Goal: Transaction & Acquisition: Purchase product/service

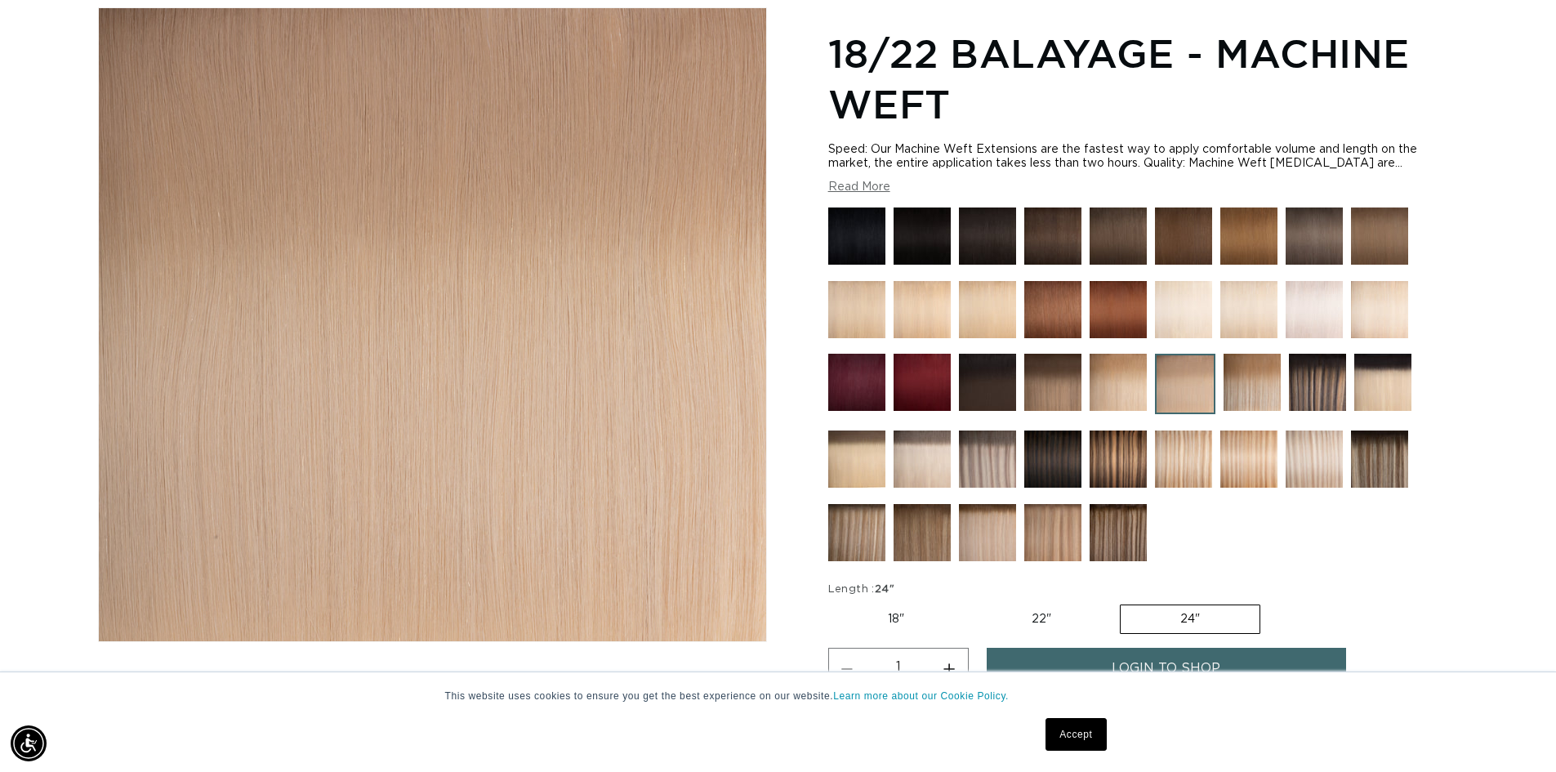
scroll to position [0, 1440]
click at [1198, 455] on img at bounding box center [1183, 458] width 57 height 57
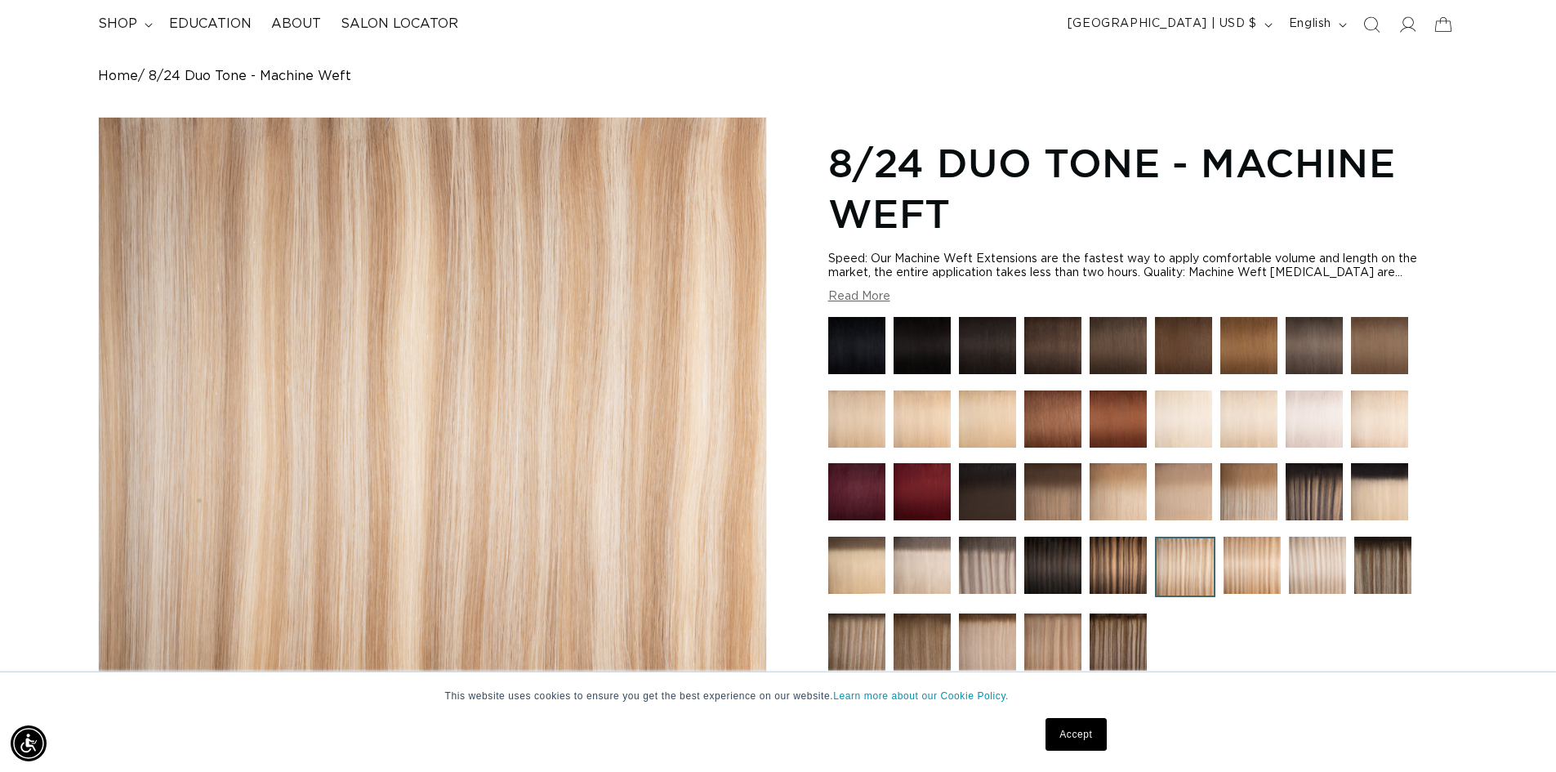
scroll to position [0, 1440]
click at [1319, 556] on img at bounding box center [1317, 564] width 57 height 57
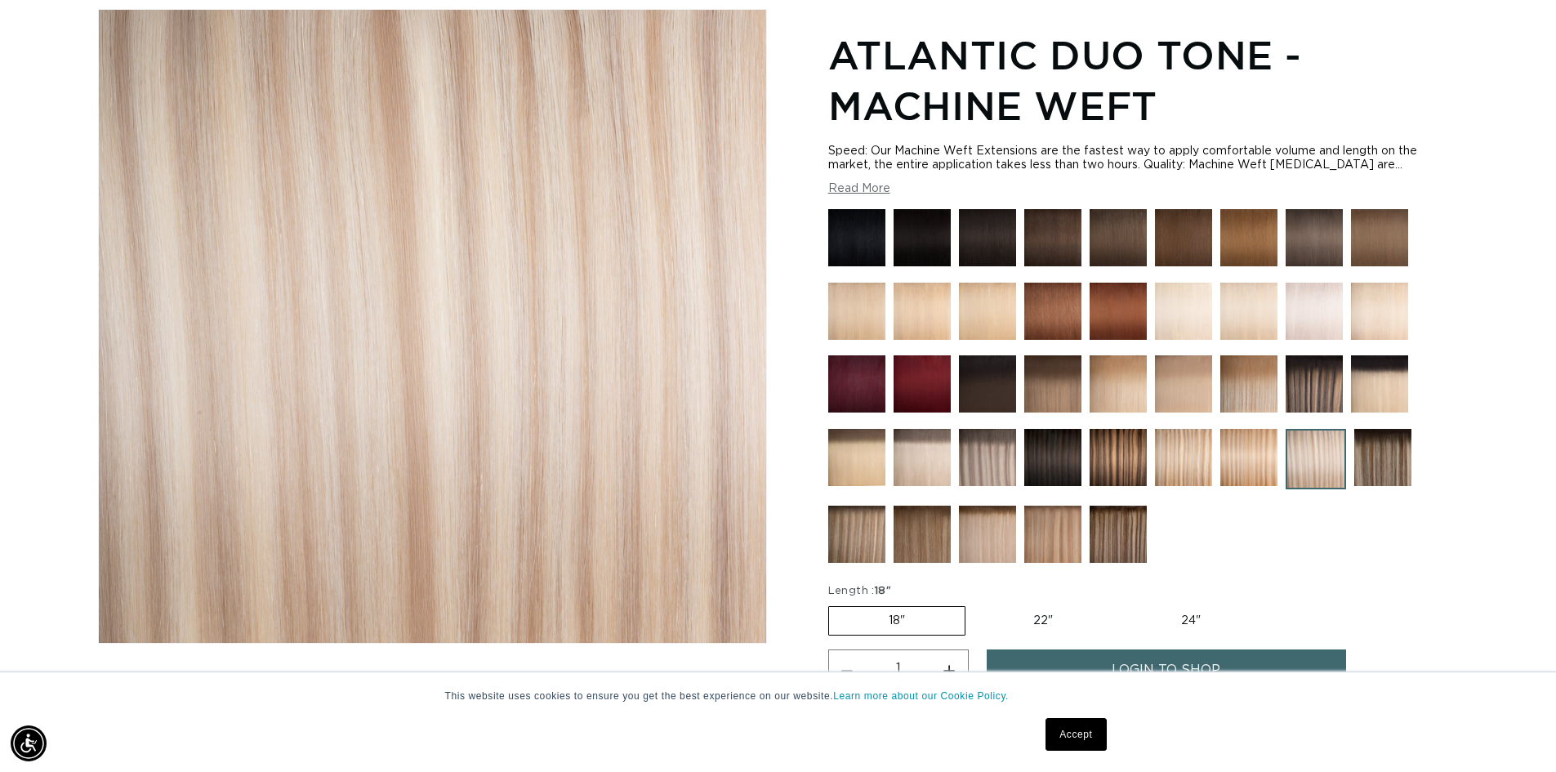
scroll to position [218, 0]
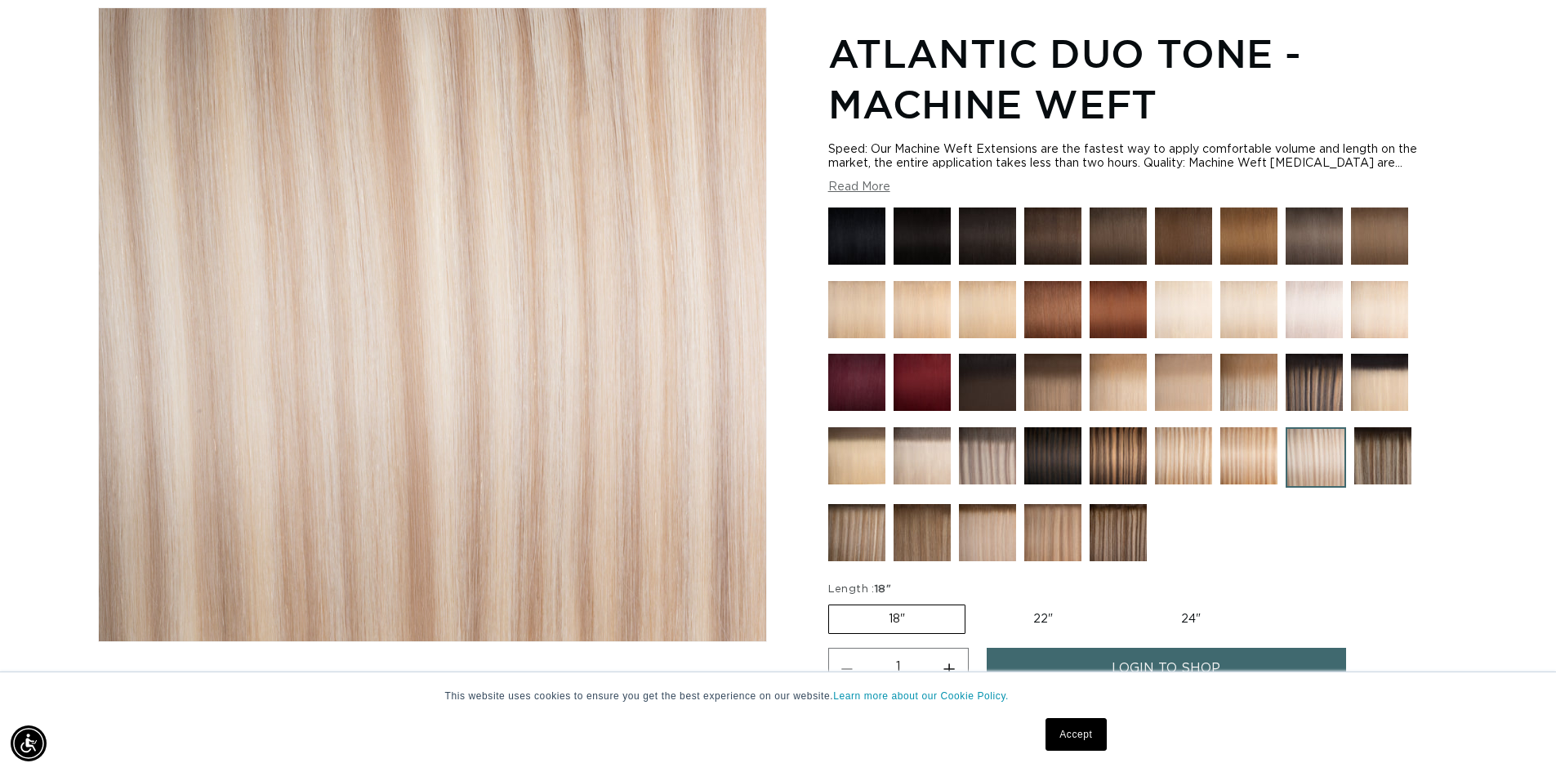
click at [931, 467] on img at bounding box center [921, 455] width 57 height 57
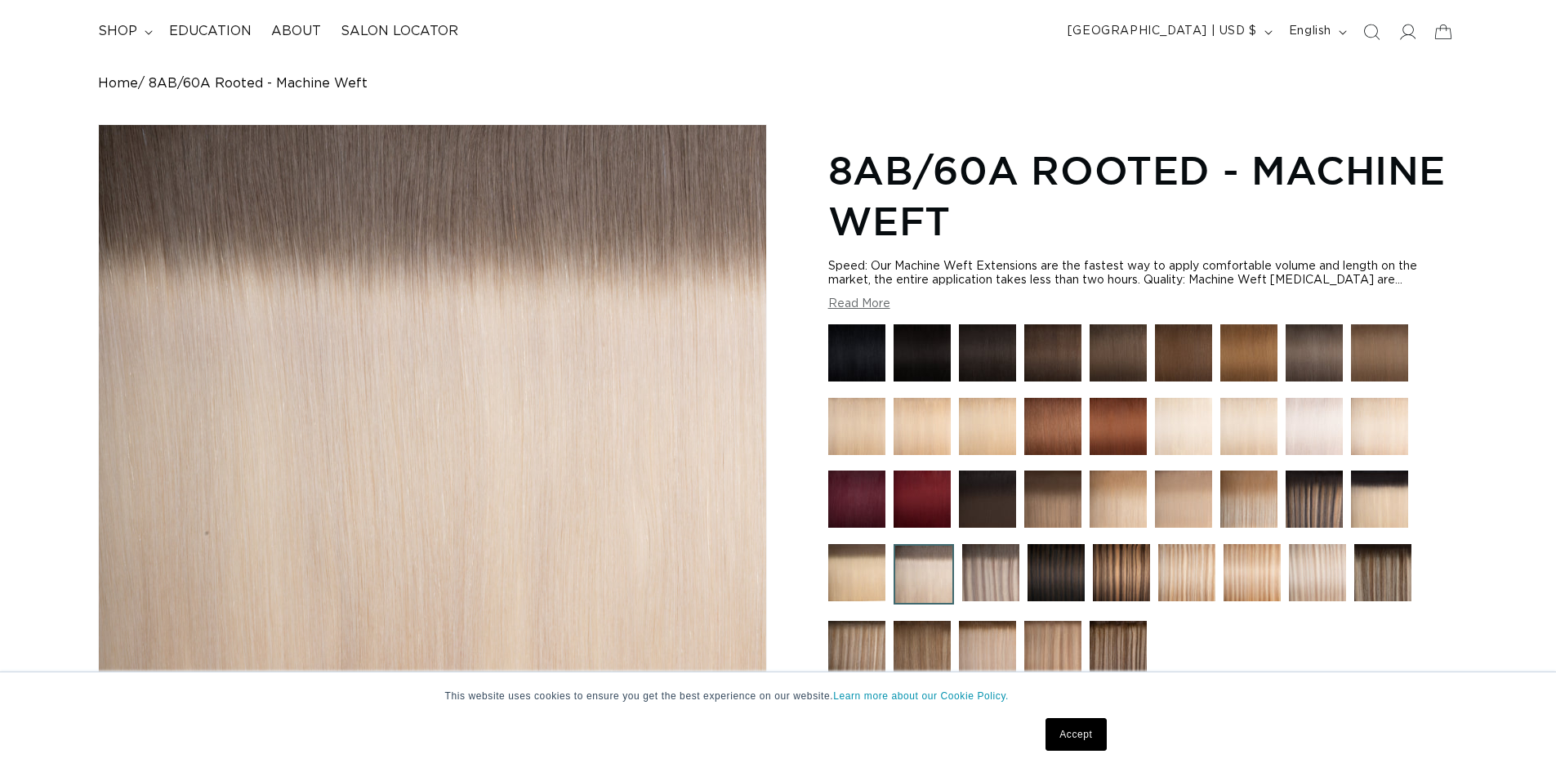
scroll to position [218, 0]
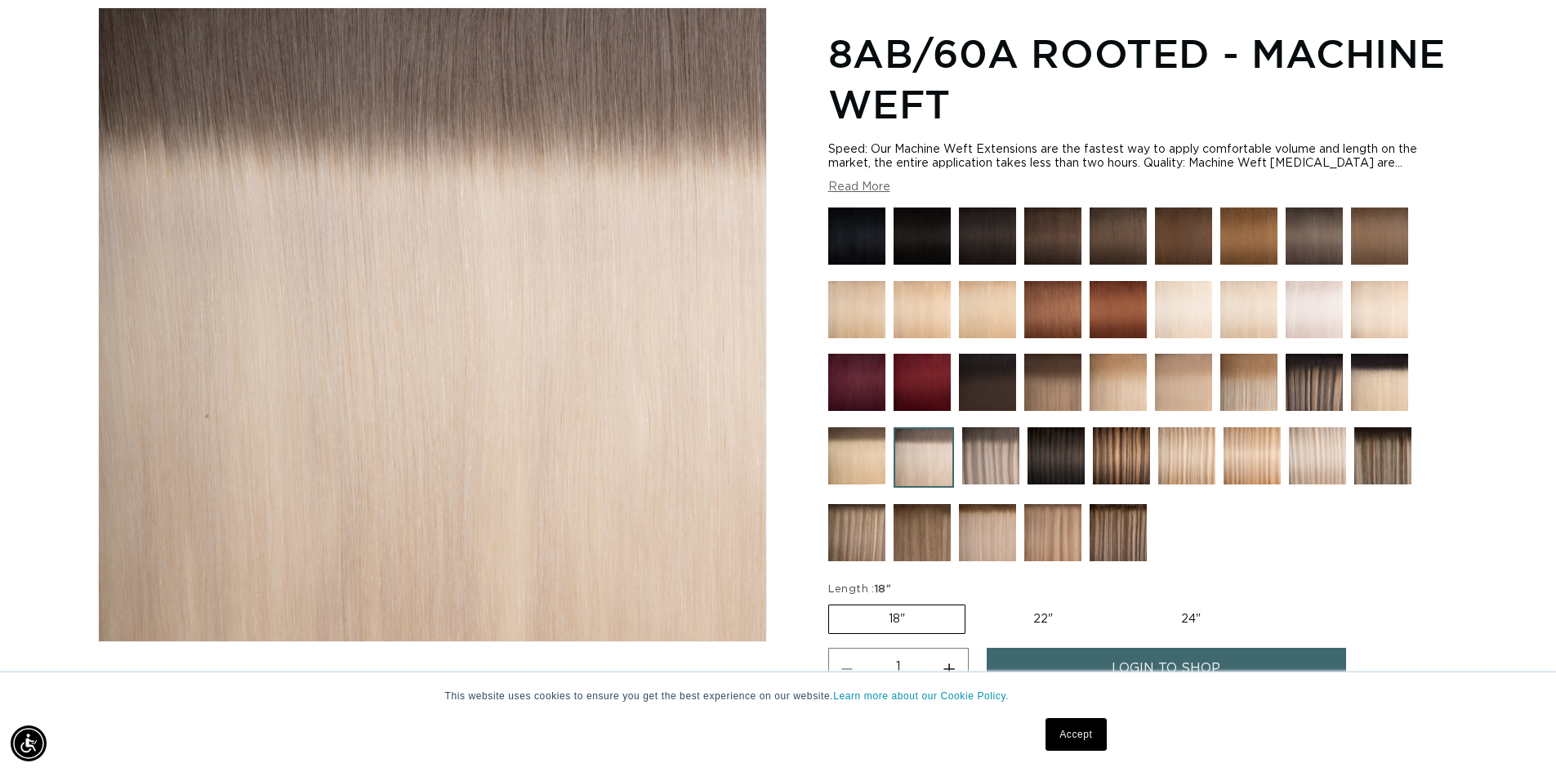
click at [1324, 473] on img at bounding box center [1317, 455] width 57 height 57
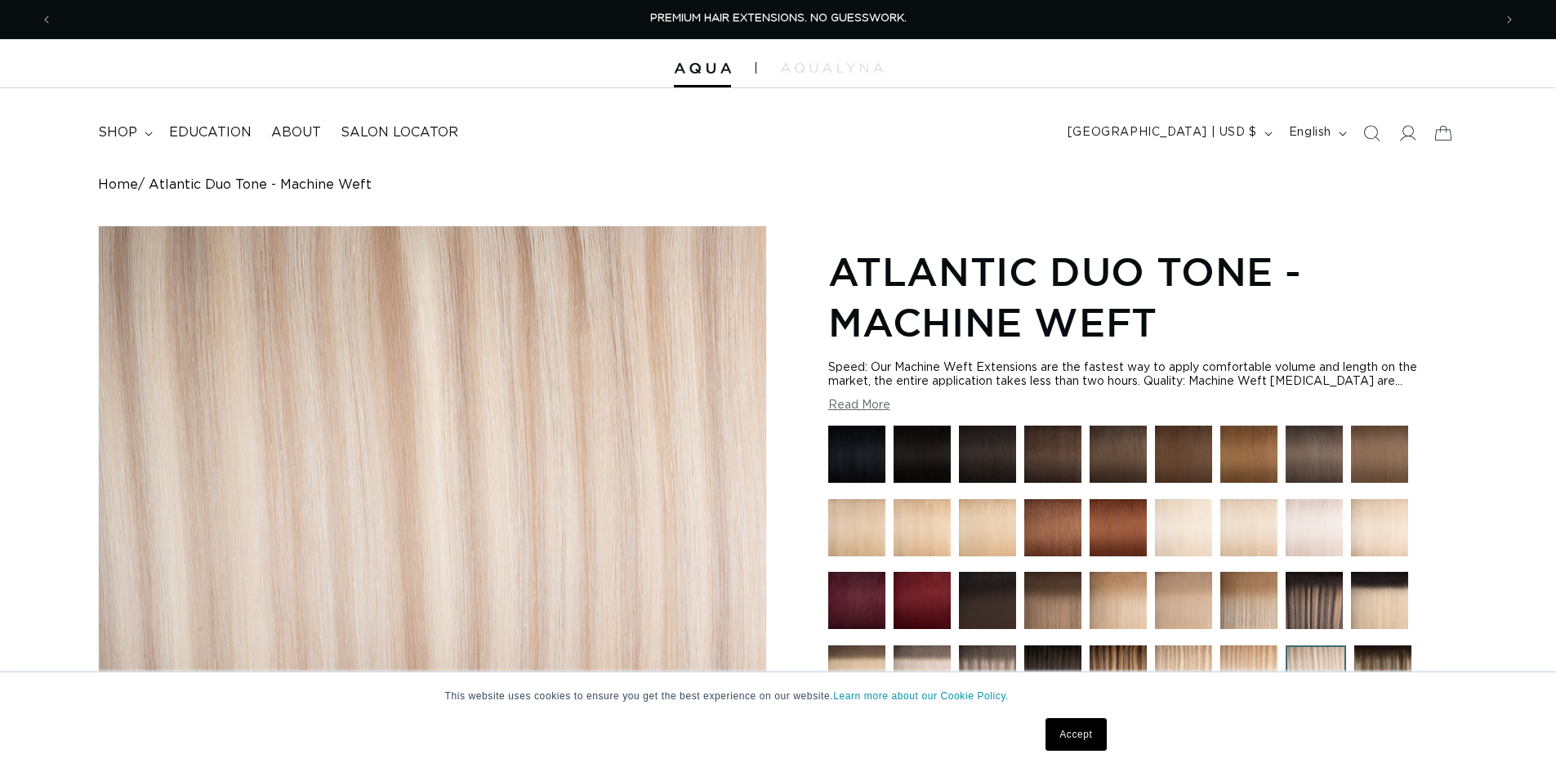
scroll to position [327, 0]
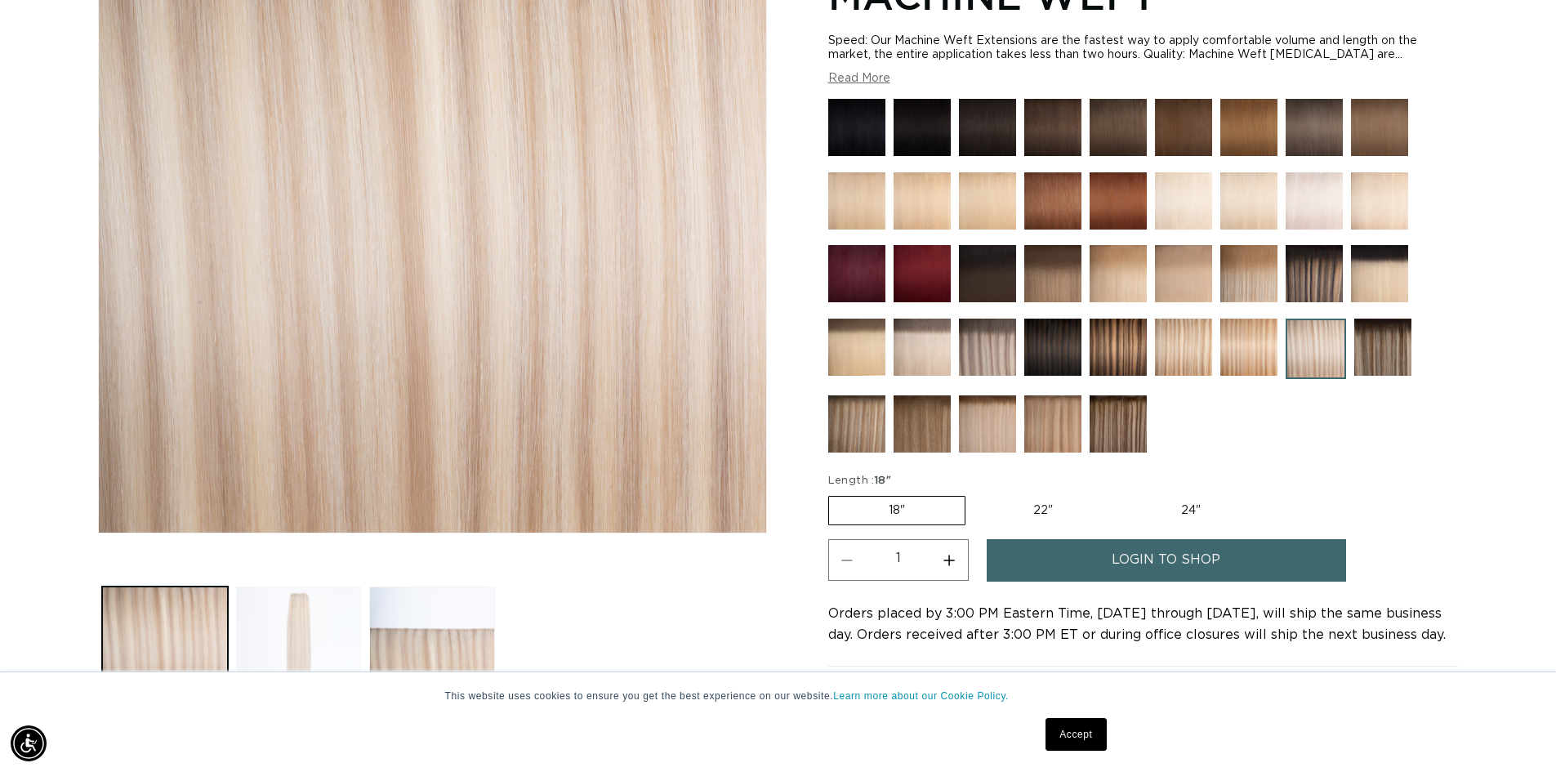
click at [327, 637] on button "Load image 2 in gallery view" at bounding box center [299, 649] width 126 height 126
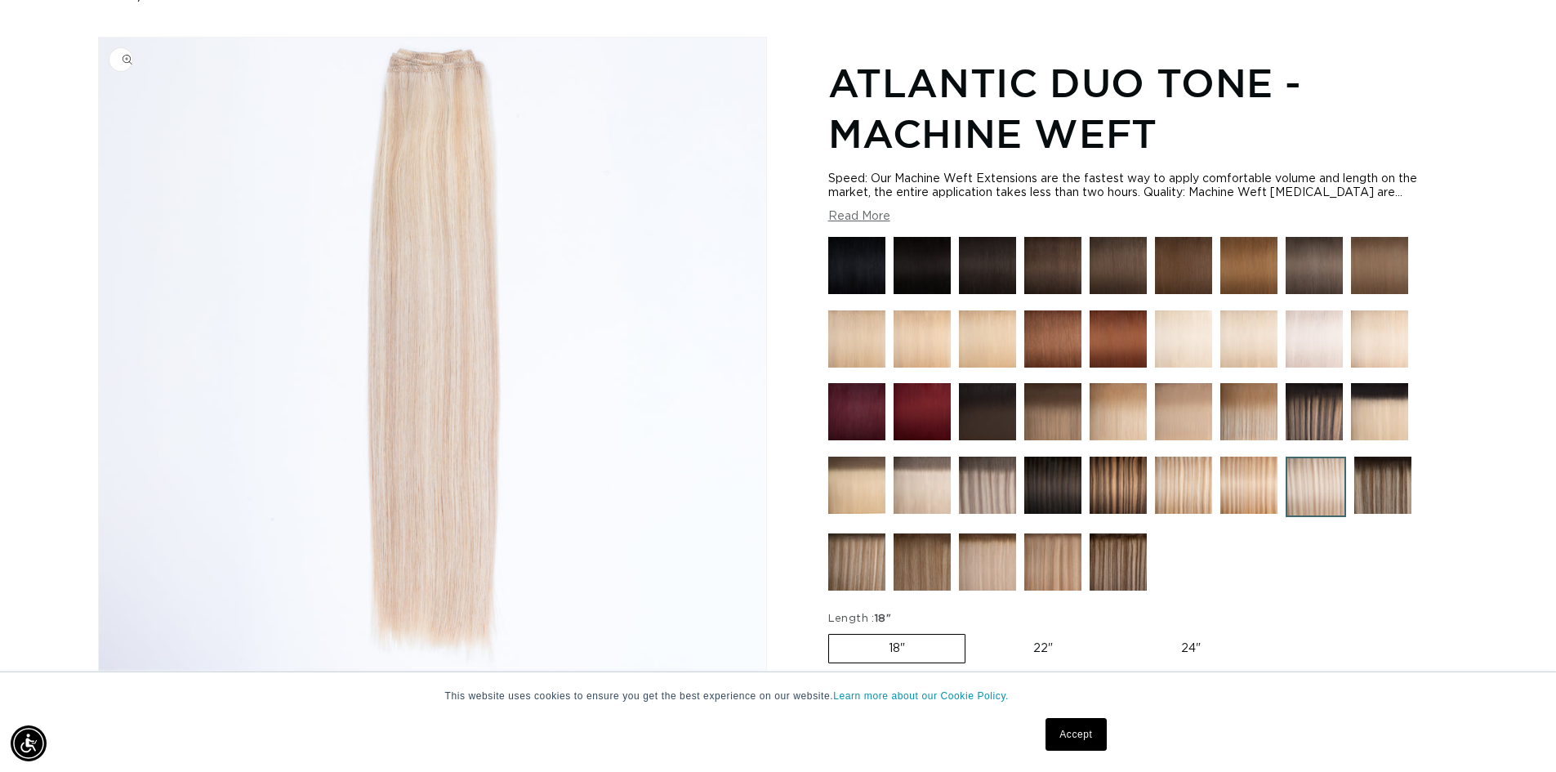
scroll to position [225, 0]
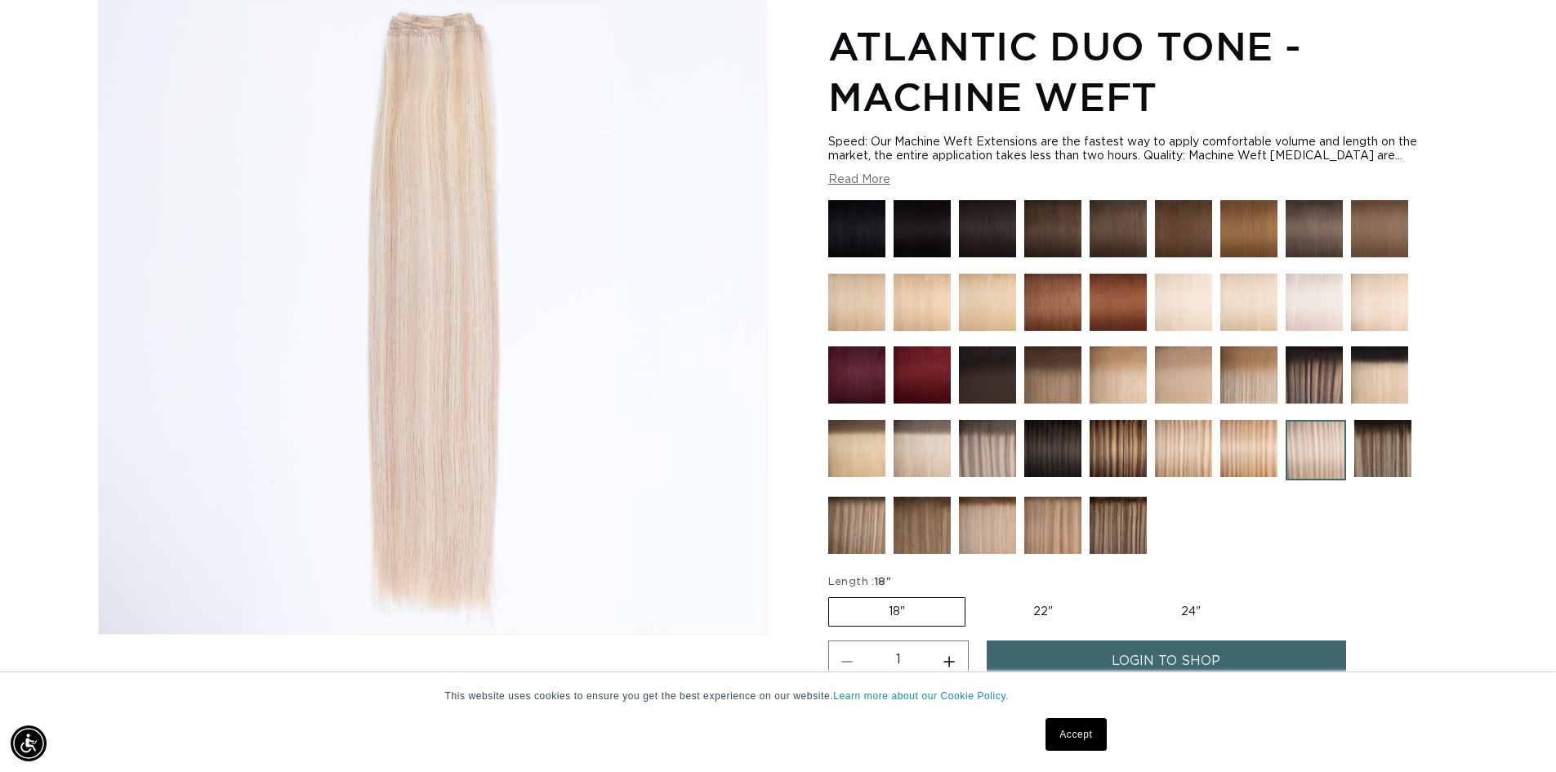
click at [1032, 608] on label "22" Variant sold out or unavailable" at bounding box center [1042, 612] width 139 height 28
click at [974, 594] on input "22" Variant sold out or unavailable" at bounding box center [973, 594] width 1 height 1
radio input "true"
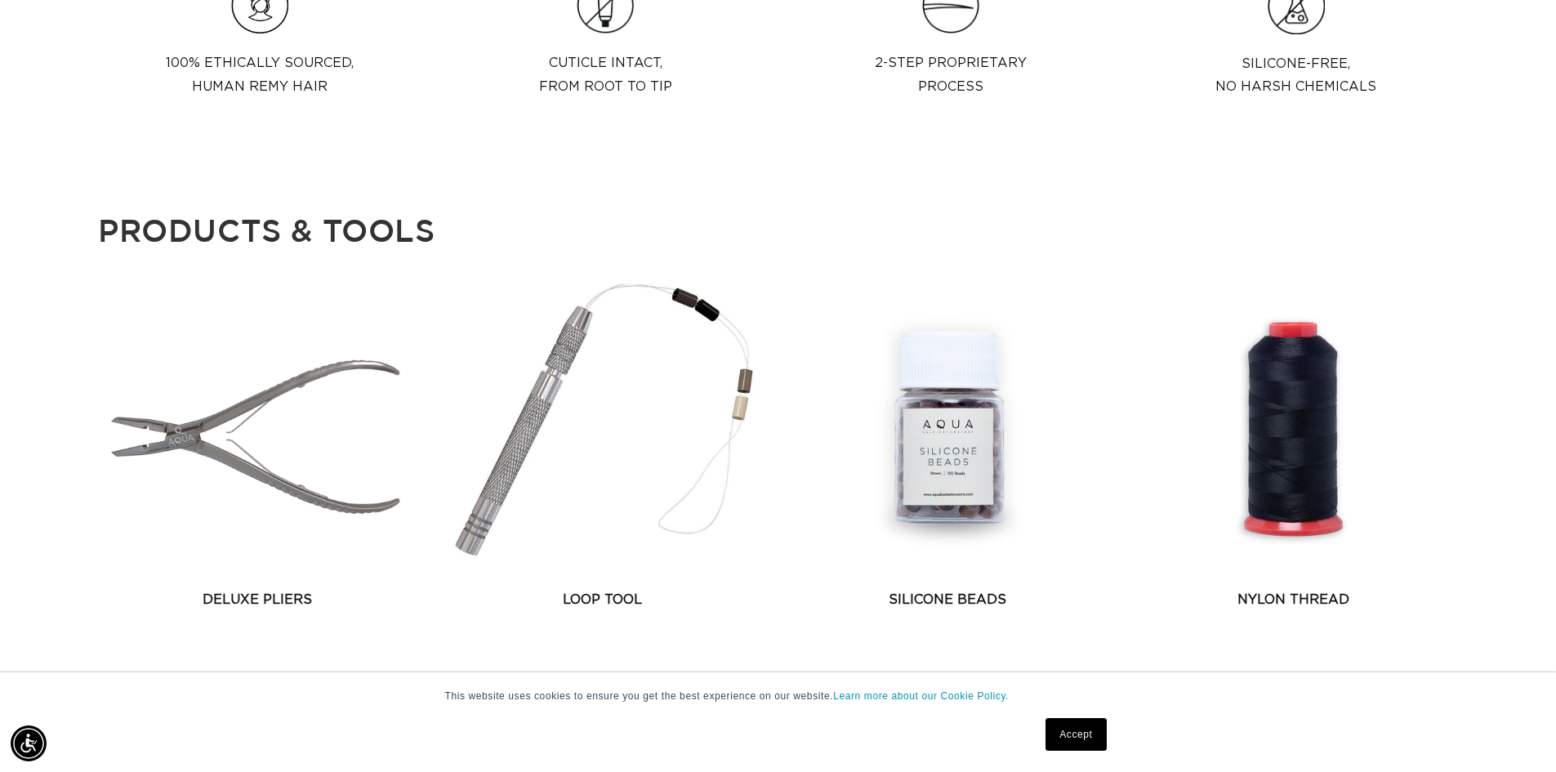
scroll to position [2178, 0]
